Goal: Find specific page/section: Find specific page/section

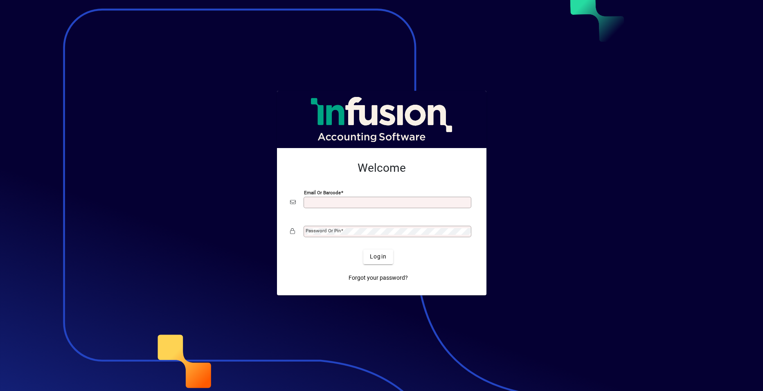
click at [314, 202] on input "Email or Barcode" at bounding box center [388, 202] width 165 height 7
type input "**********"
click at [337, 230] on mat-label "Password or Pin" at bounding box center [323, 231] width 35 height 6
click at [363, 250] on button "Login" at bounding box center [378, 257] width 30 height 15
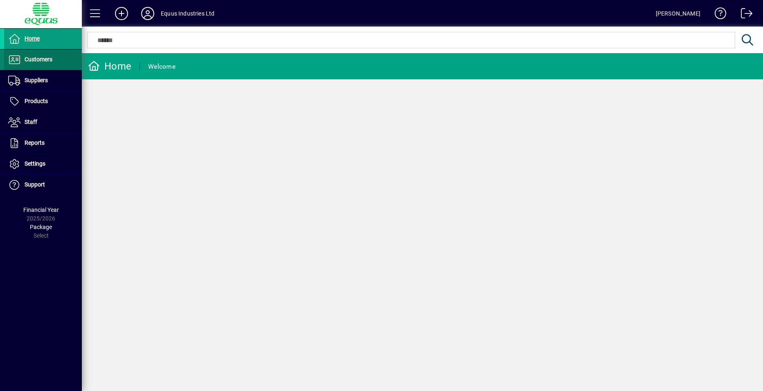
click at [44, 62] on span "Customers" at bounding box center [39, 59] width 28 height 7
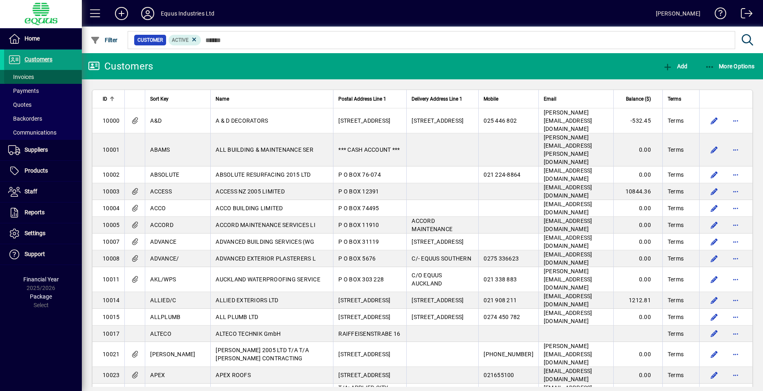
click at [29, 74] on span "Invoices" at bounding box center [21, 77] width 26 height 7
